Goal: Information Seeking & Learning: Learn about a topic

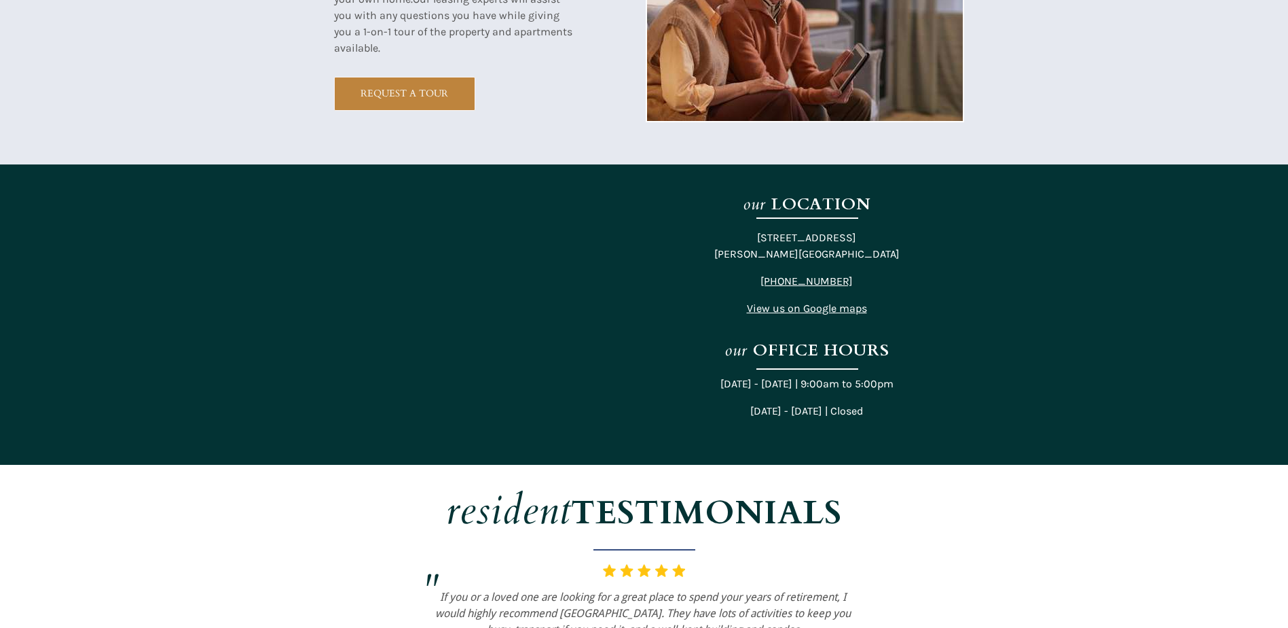
scroll to position [2581, 0]
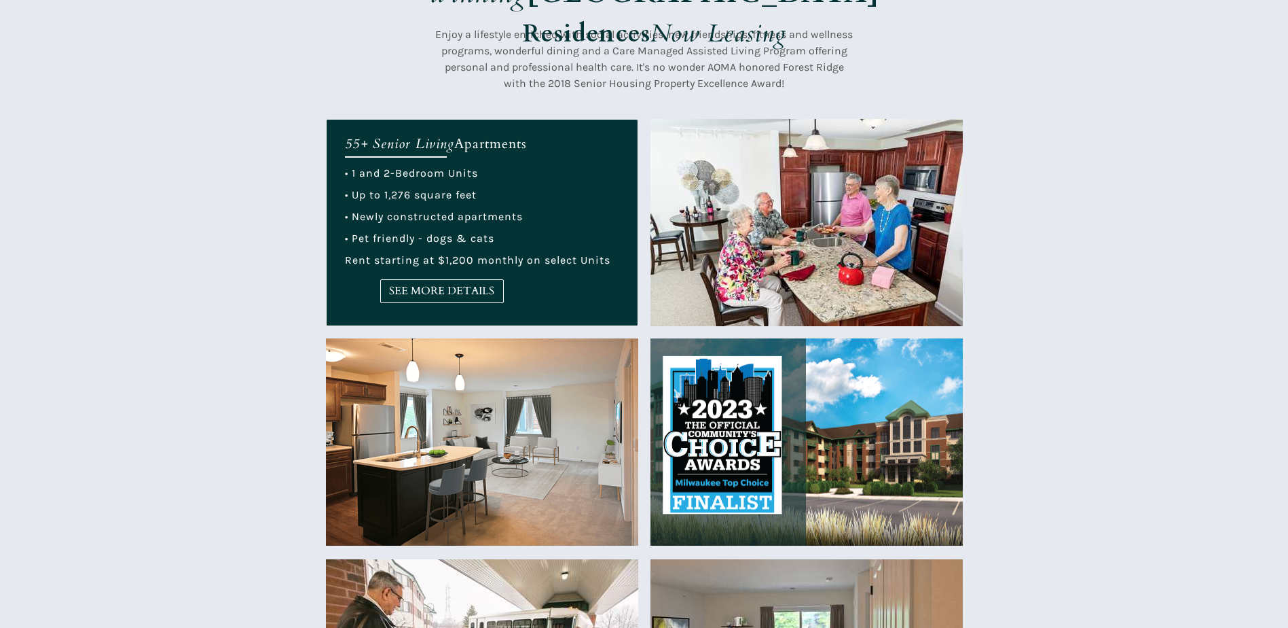
scroll to position [475, 0]
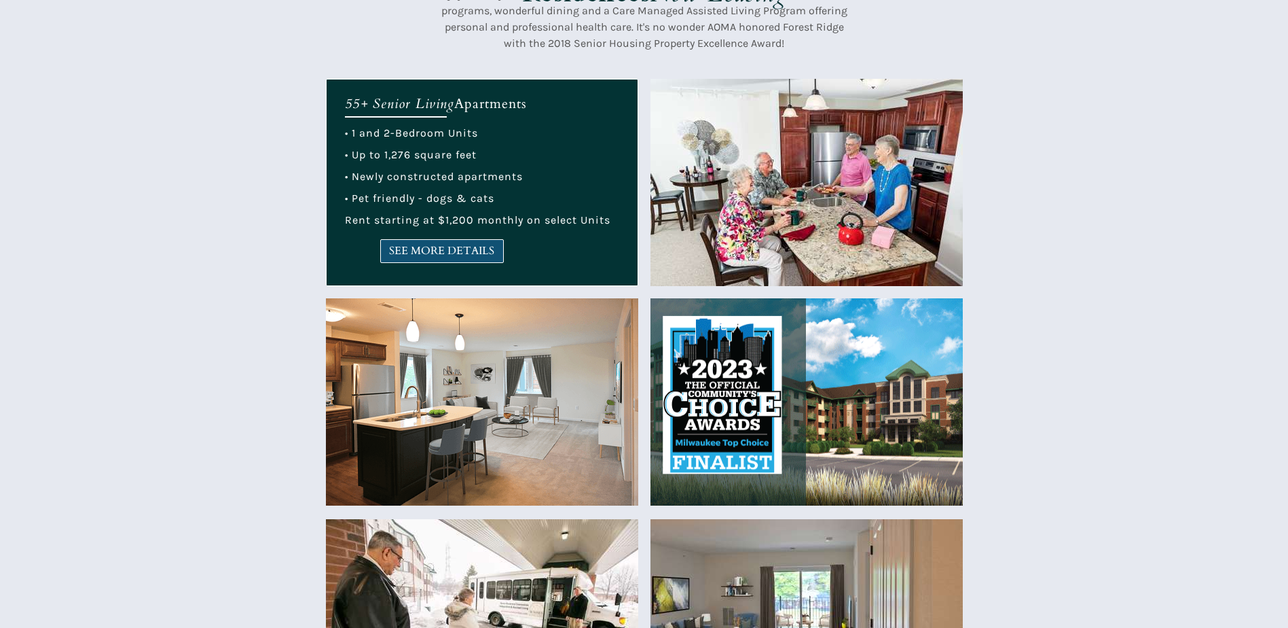
click at [466, 248] on span "SEE MORE DETAILS" at bounding box center [442, 251] width 122 height 13
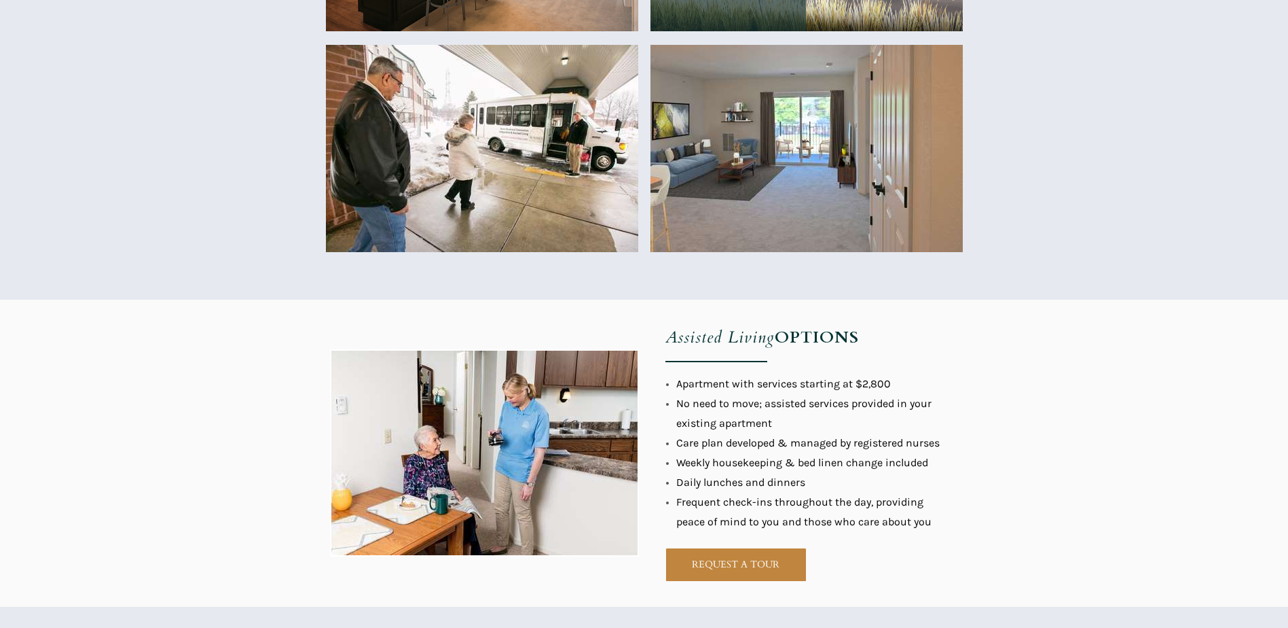
scroll to position [951, 0]
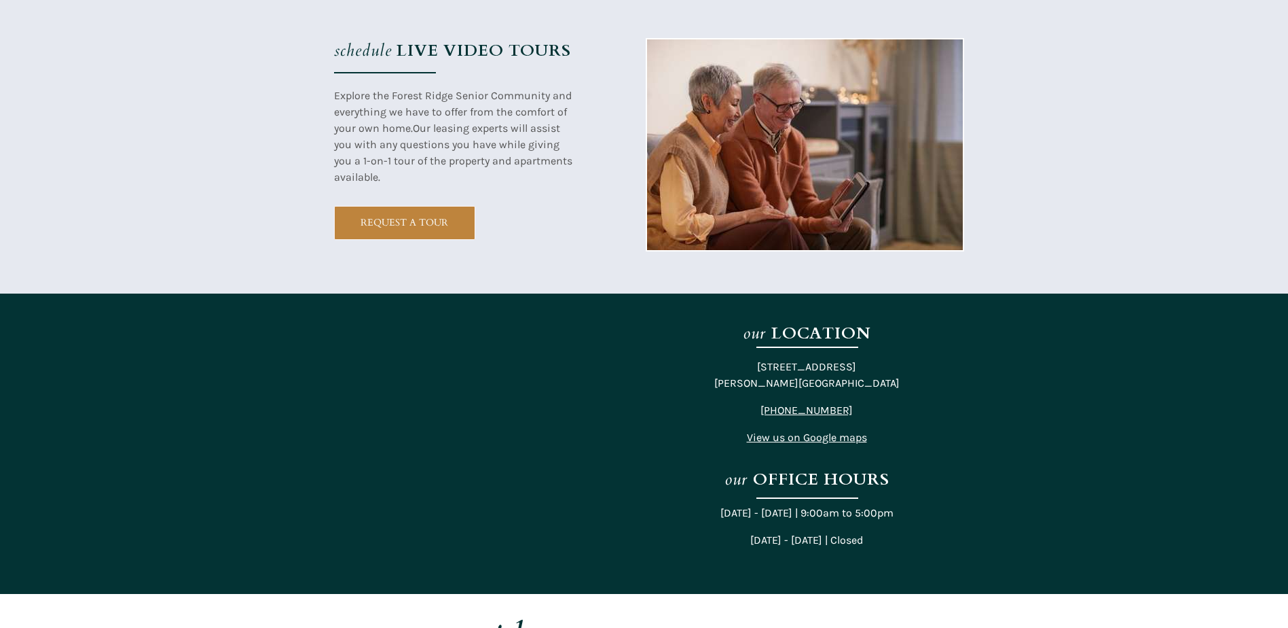
scroll to position [2445, 0]
